Goal: Task Accomplishment & Management: Complete application form

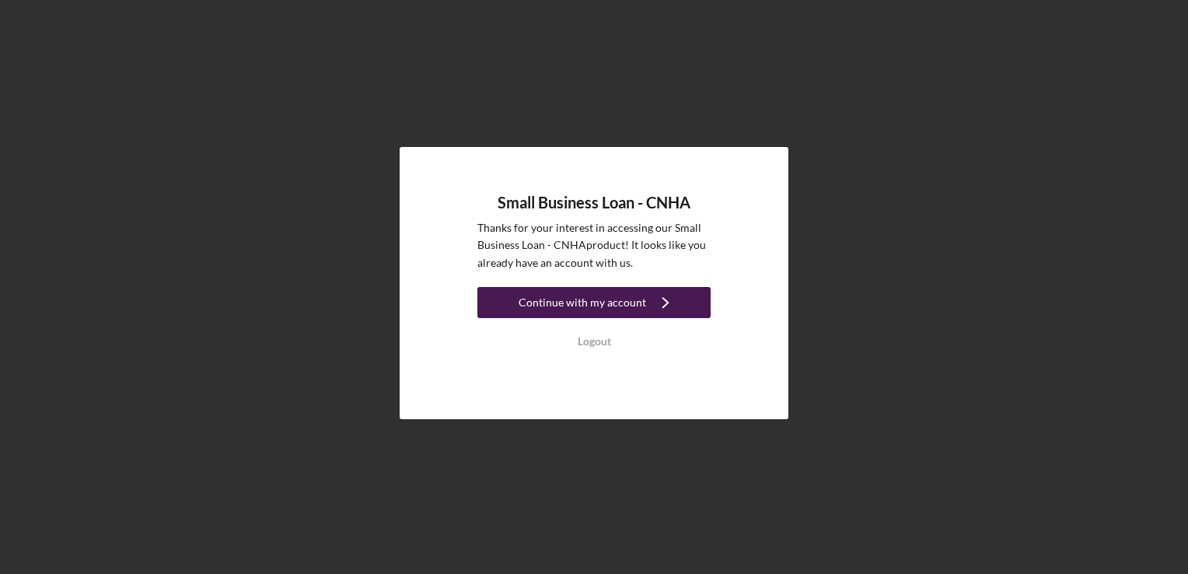
click at [575, 290] on div "Continue with my account" at bounding box center [583, 302] width 128 height 31
